Goal: Task Accomplishment & Management: Use online tool/utility

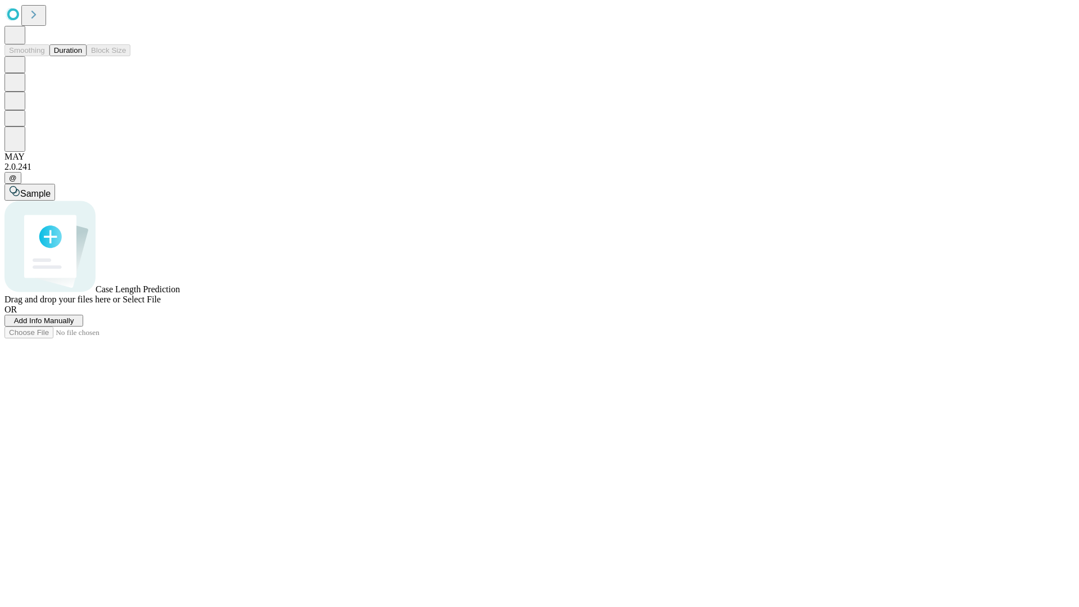
click at [82, 56] on button "Duration" at bounding box center [67, 50] width 37 height 12
click at [74, 325] on span "Add Info Manually" at bounding box center [44, 321] width 60 height 8
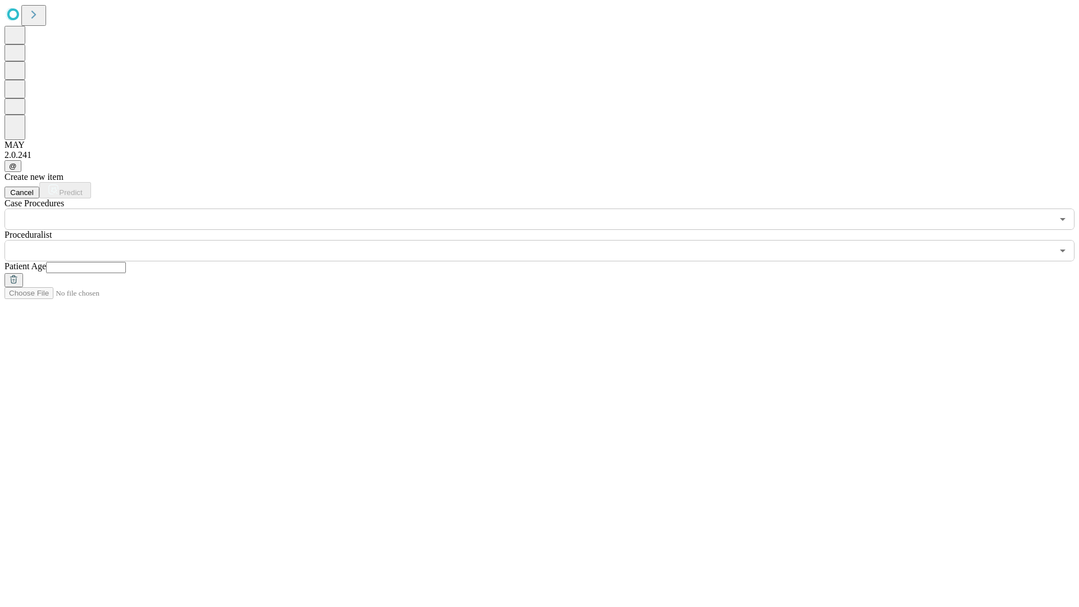
click at [126, 262] on input "text" at bounding box center [86, 267] width 80 height 11
type input "**"
click at [548, 240] on input "text" at bounding box center [528, 250] width 1048 height 21
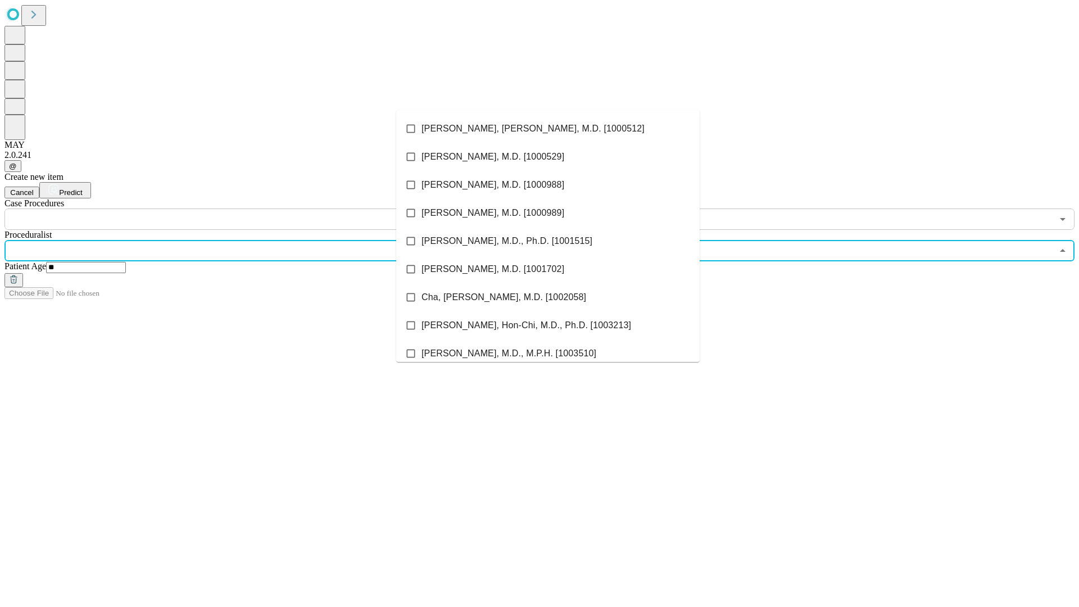
click at [548, 129] on li "[PERSON_NAME], [PERSON_NAME], M.D. [1000512]" at bounding box center [548, 129] width 304 height 28
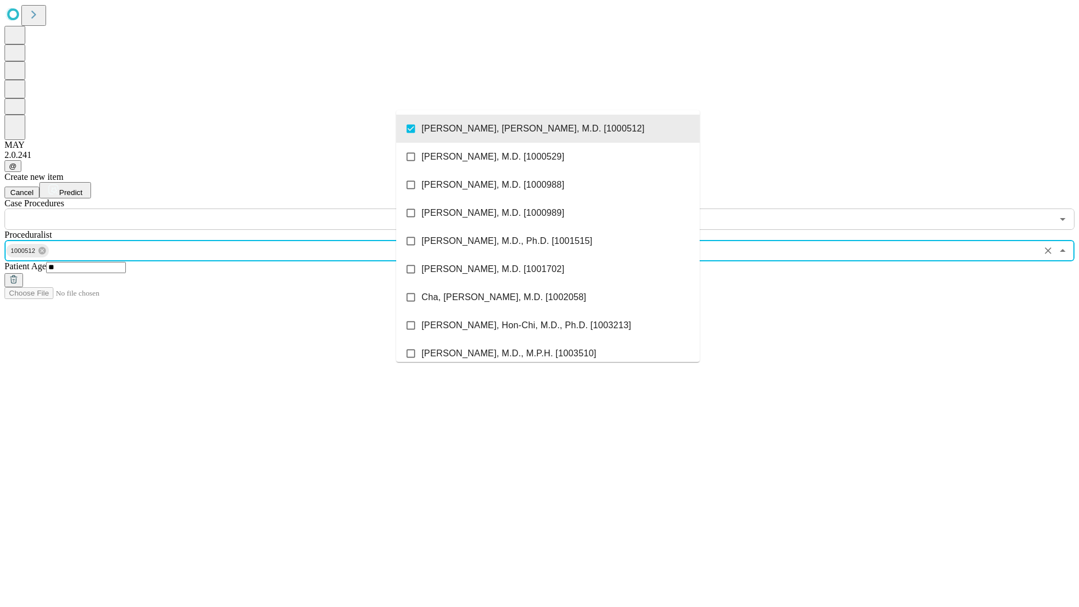
click at [236, 209] on input "text" at bounding box center [528, 219] width 1048 height 21
